Goal: Find contact information: Find contact information

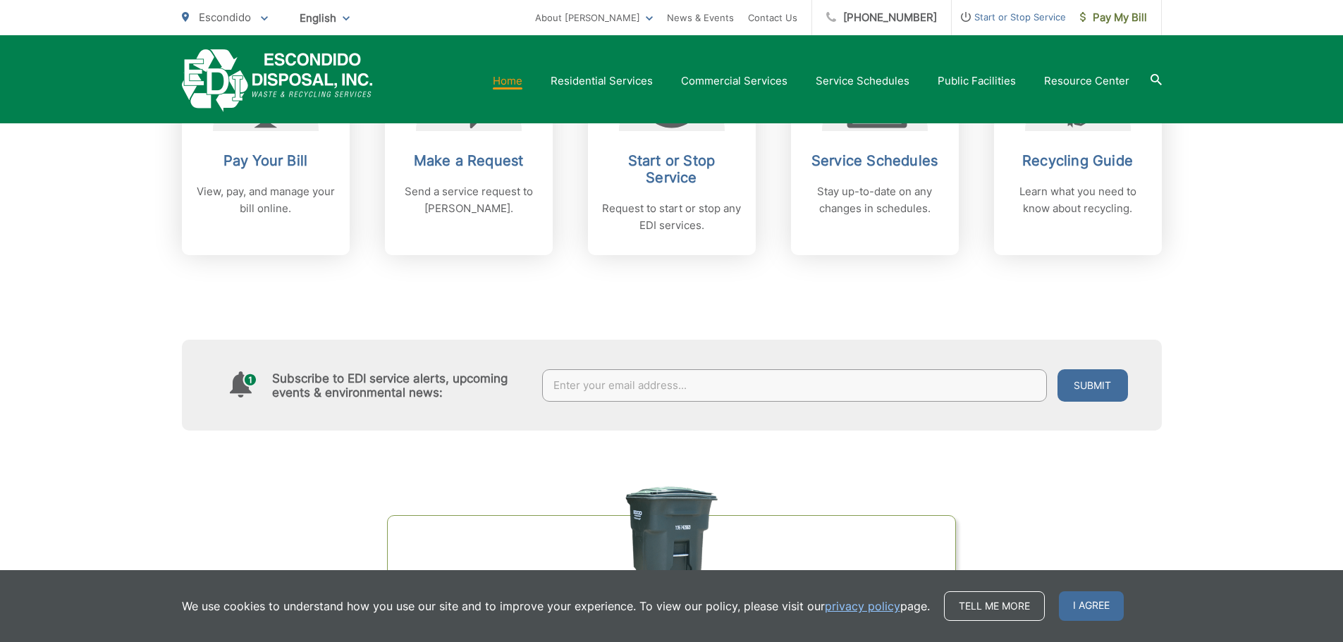
scroll to position [476, 0]
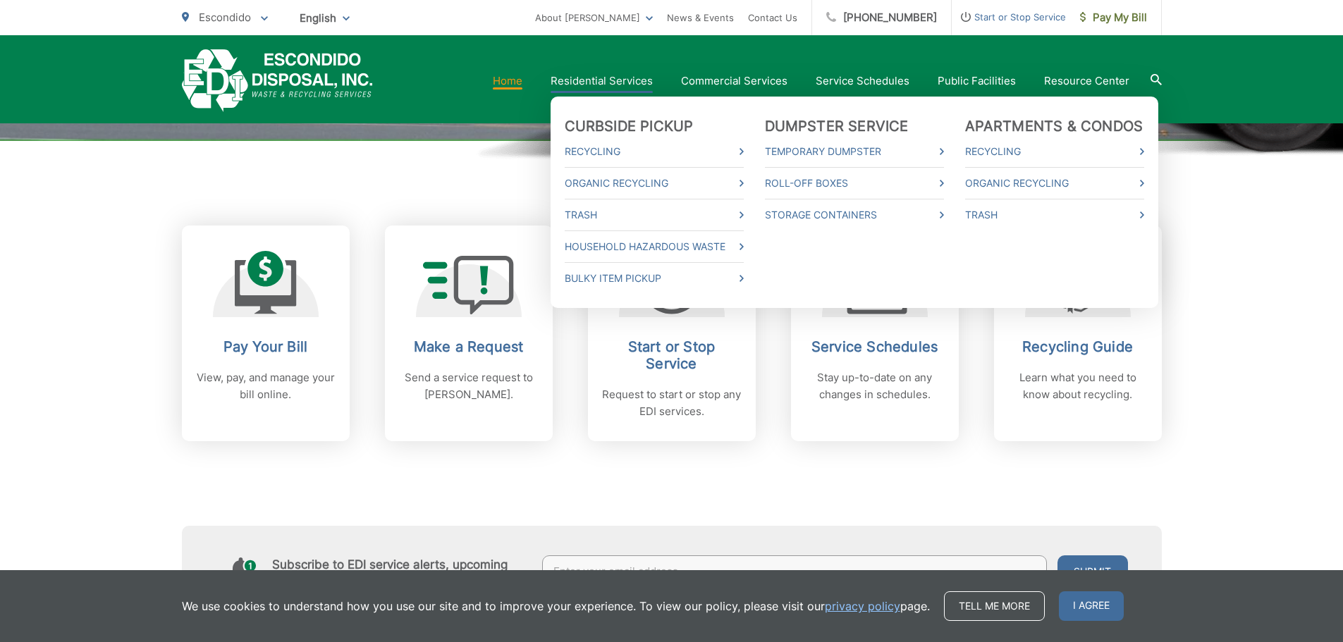
click at [721, 223] on li "Trash" at bounding box center [654, 215] width 179 height 32
click at [700, 216] on link "Trash" at bounding box center [654, 215] width 179 height 17
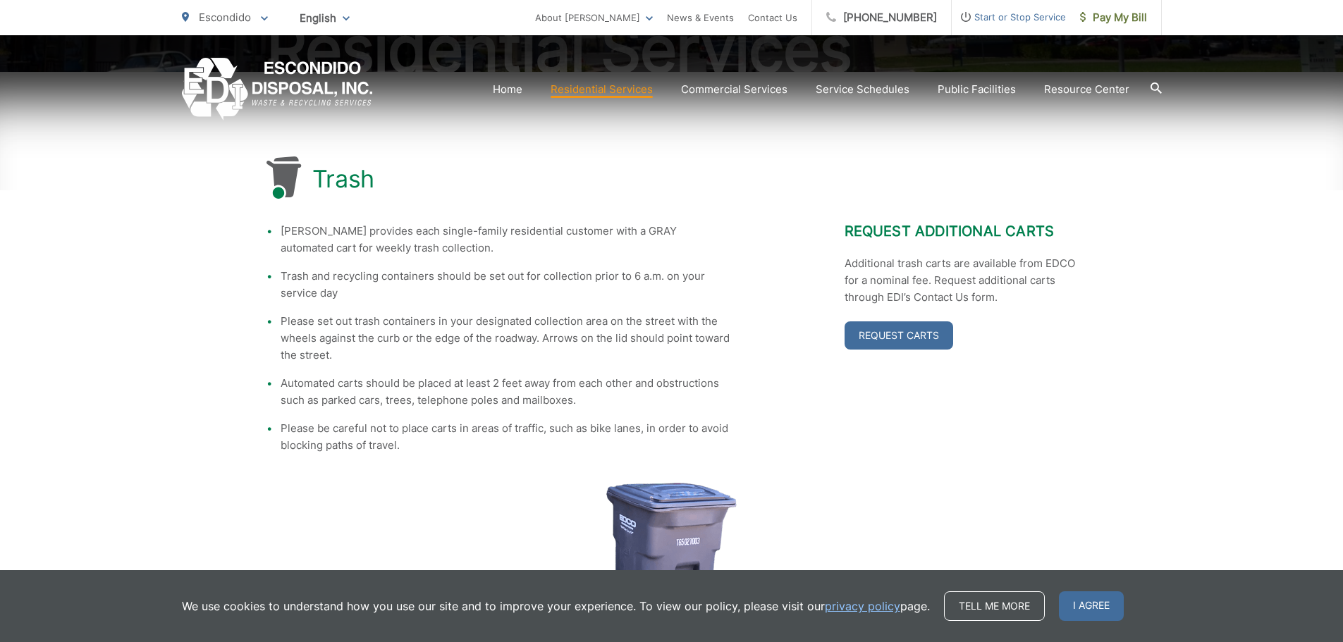
scroll to position [212, 0]
click at [1107, 606] on span "I agree" at bounding box center [1091, 607] width 65 height 30
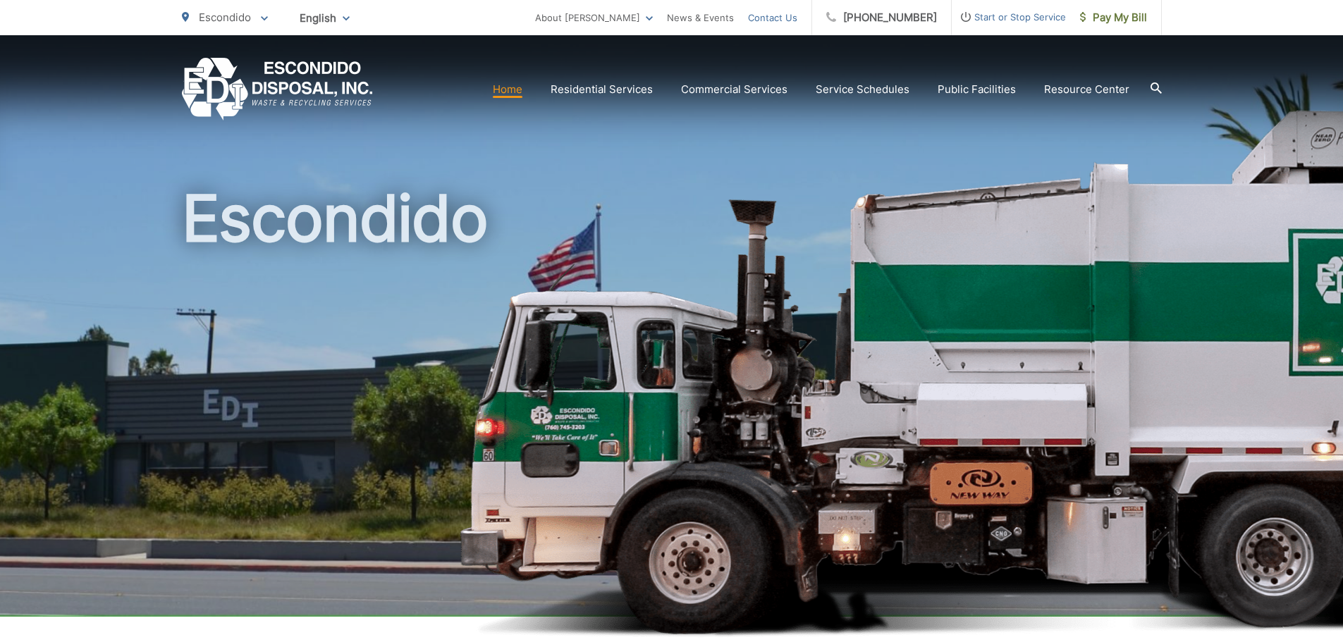
click at [791, 17] on link "Contact Us" at bounding box center [772, 17] width 49 height 17
